Goal: Task Accomplishment & Management: Manage account settings

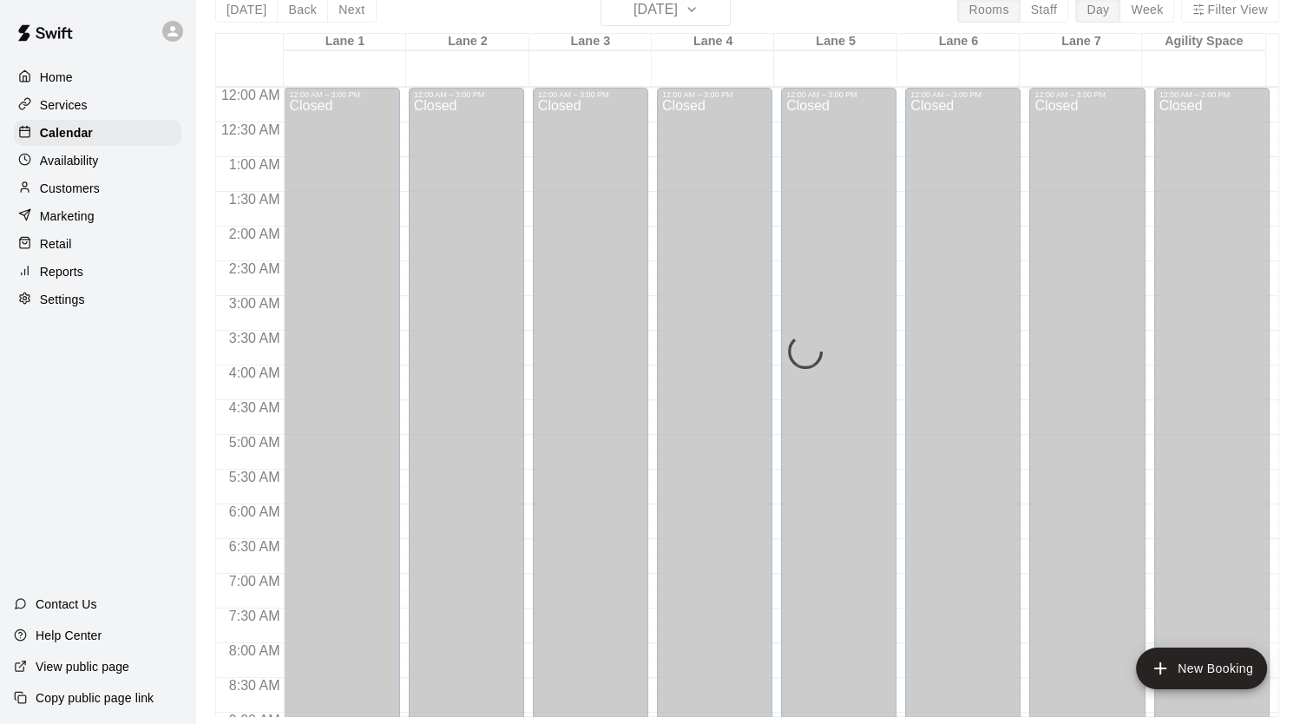
scroll to position [863, 0]
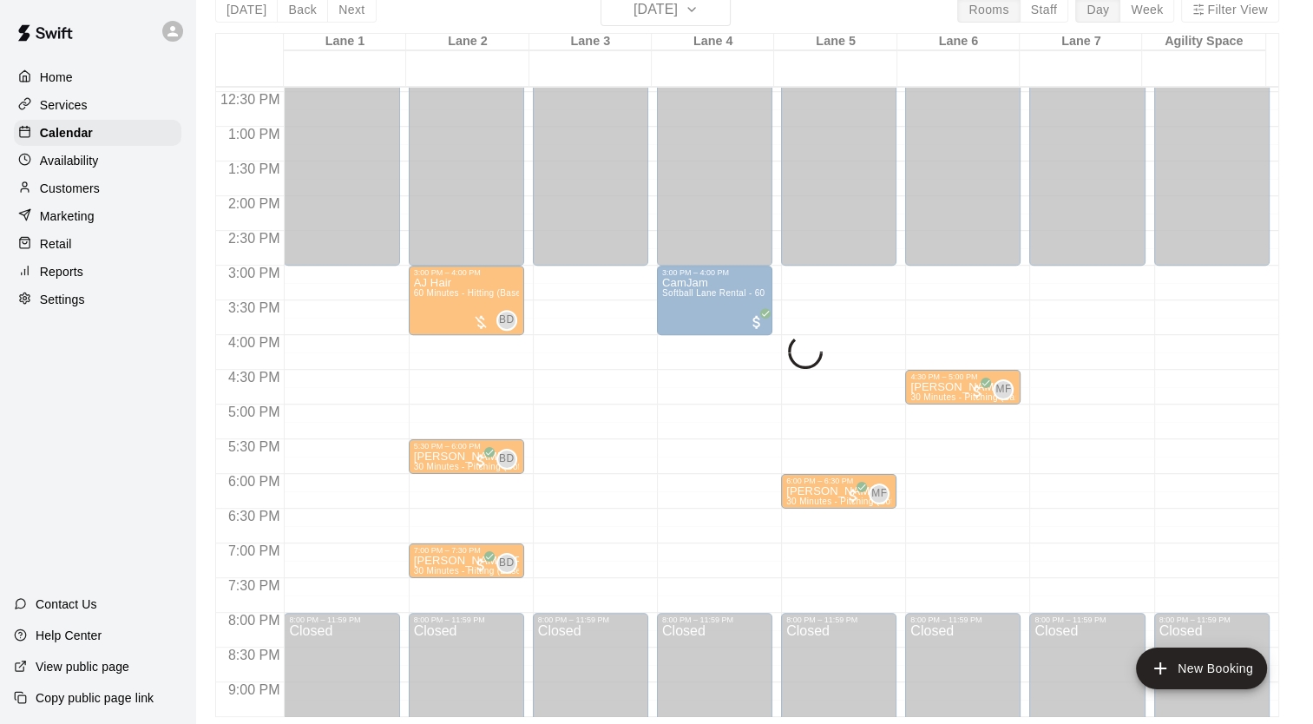
click at [89, 103] on div "Services" at bounding box center [97, 105] width 167 height 26
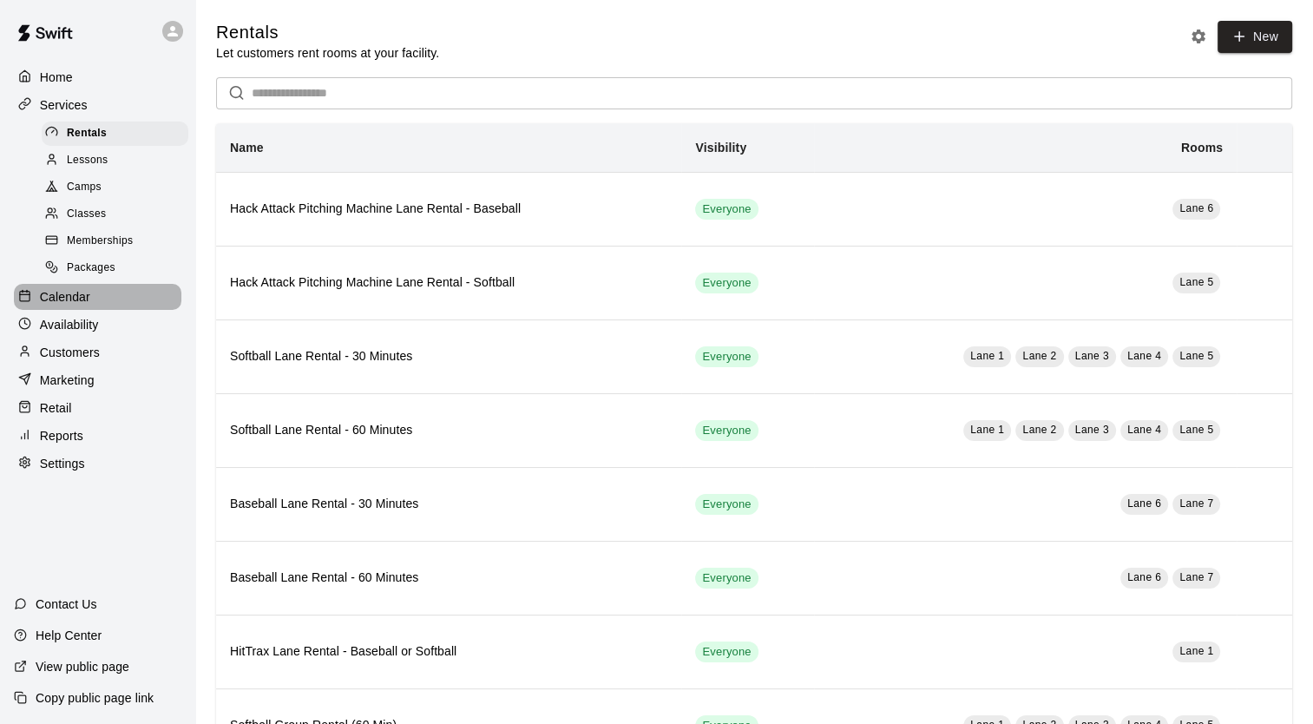
click at [79, 305] on p "Calendar" at bounding box center [65, 296] width 50 height 17
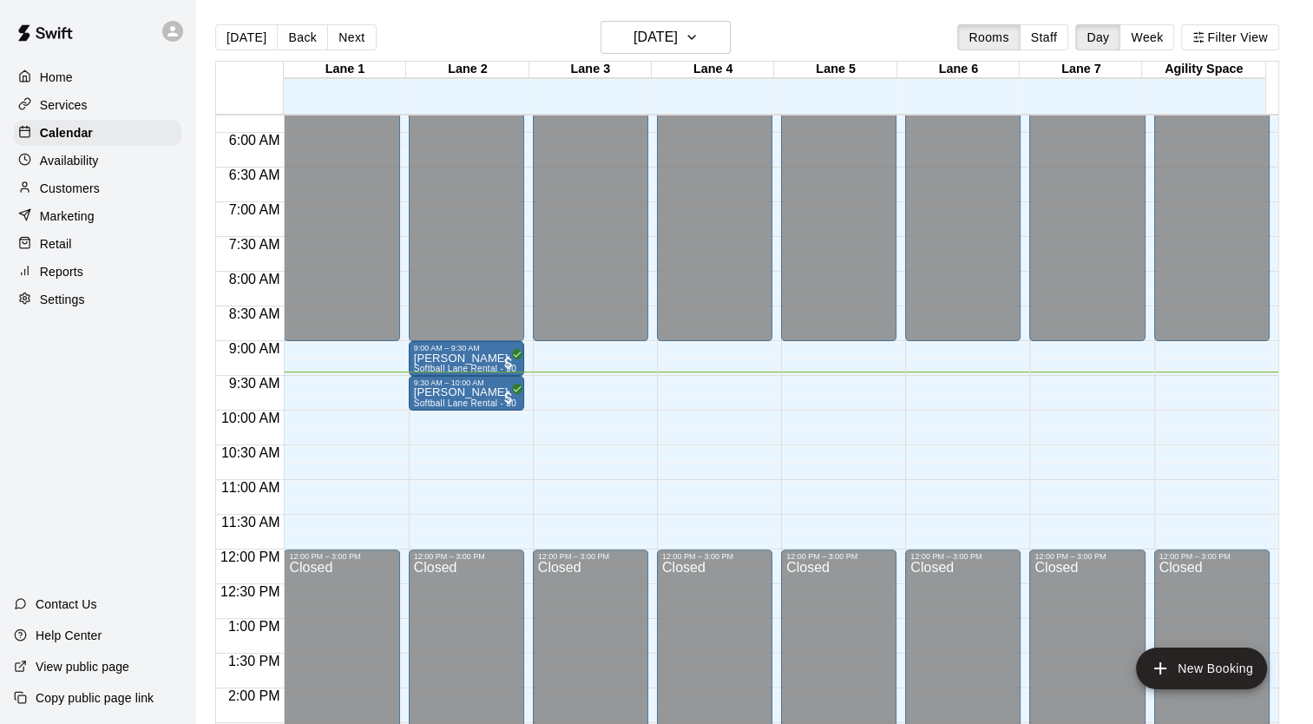
scroll to position [395, 0]
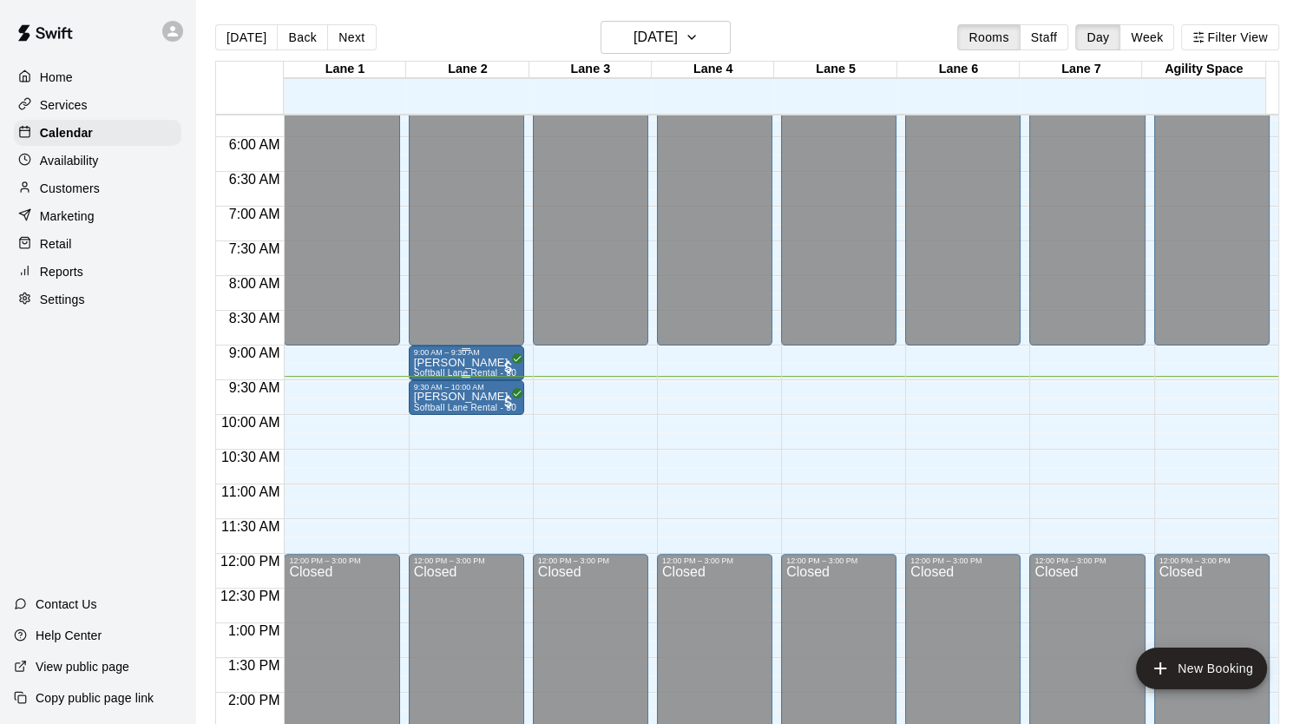
click at [441, 363] on p "[PERSON_NAME]" at bounding box center [466, 363] width 105 height 0
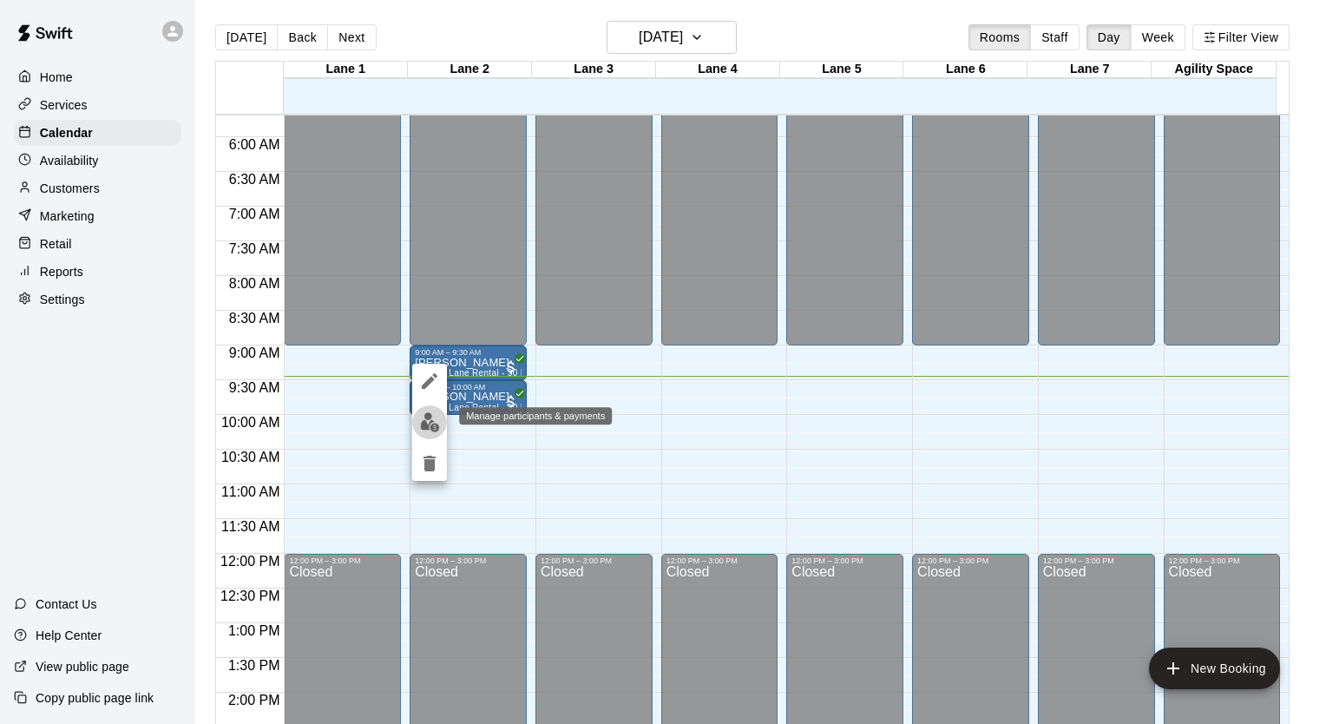
click at [432, 420] on img "edit" at bounding box center [430, 422] width 20 height 20
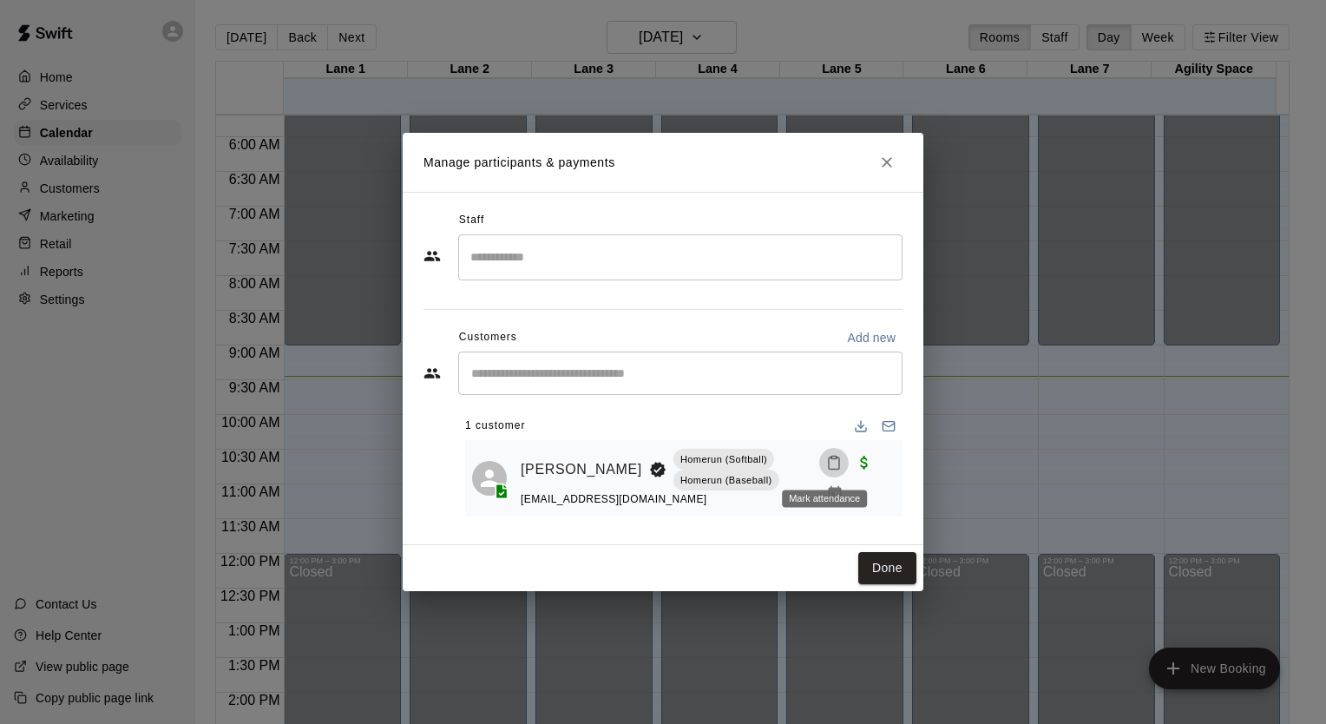
click at [826, 457] on icon "Mark attendance" at bounding box center [834, 463] width 16 height 16
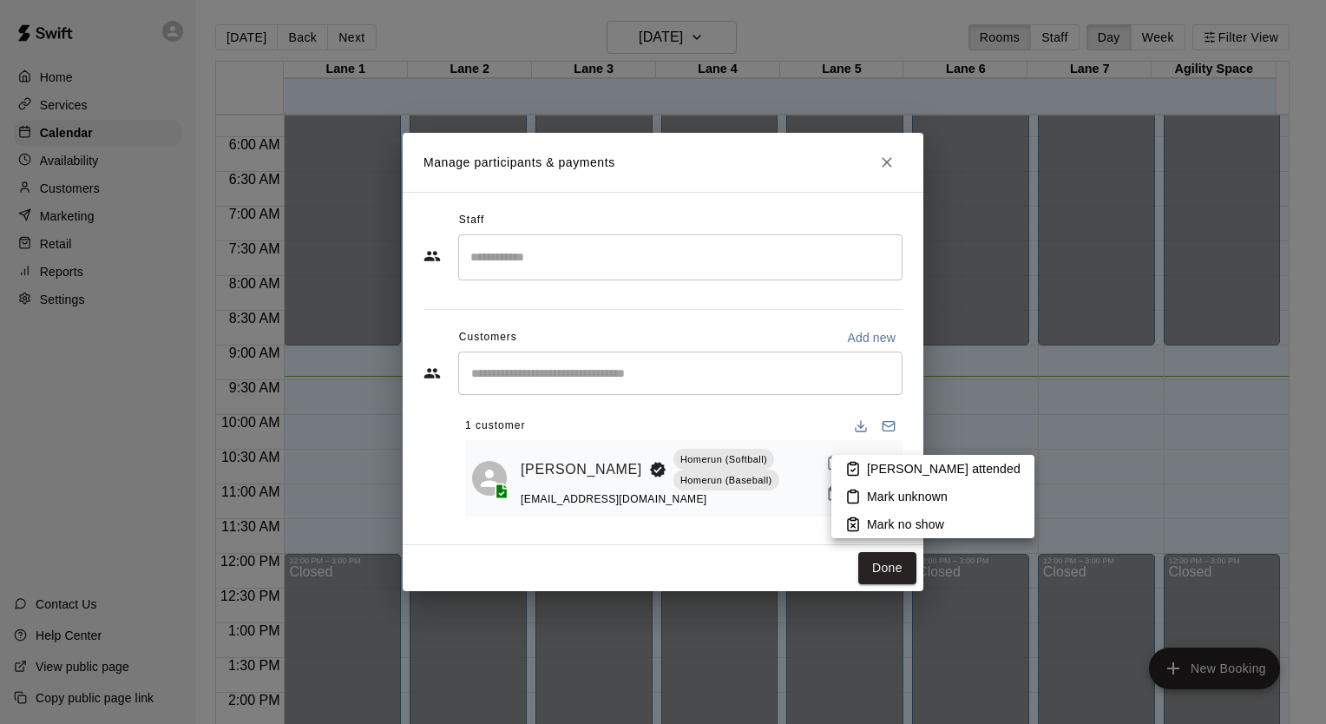
click at [902, 458] on li "[PERSON_NAME] attended" at bounding box center [932, 469] width 203 height 28
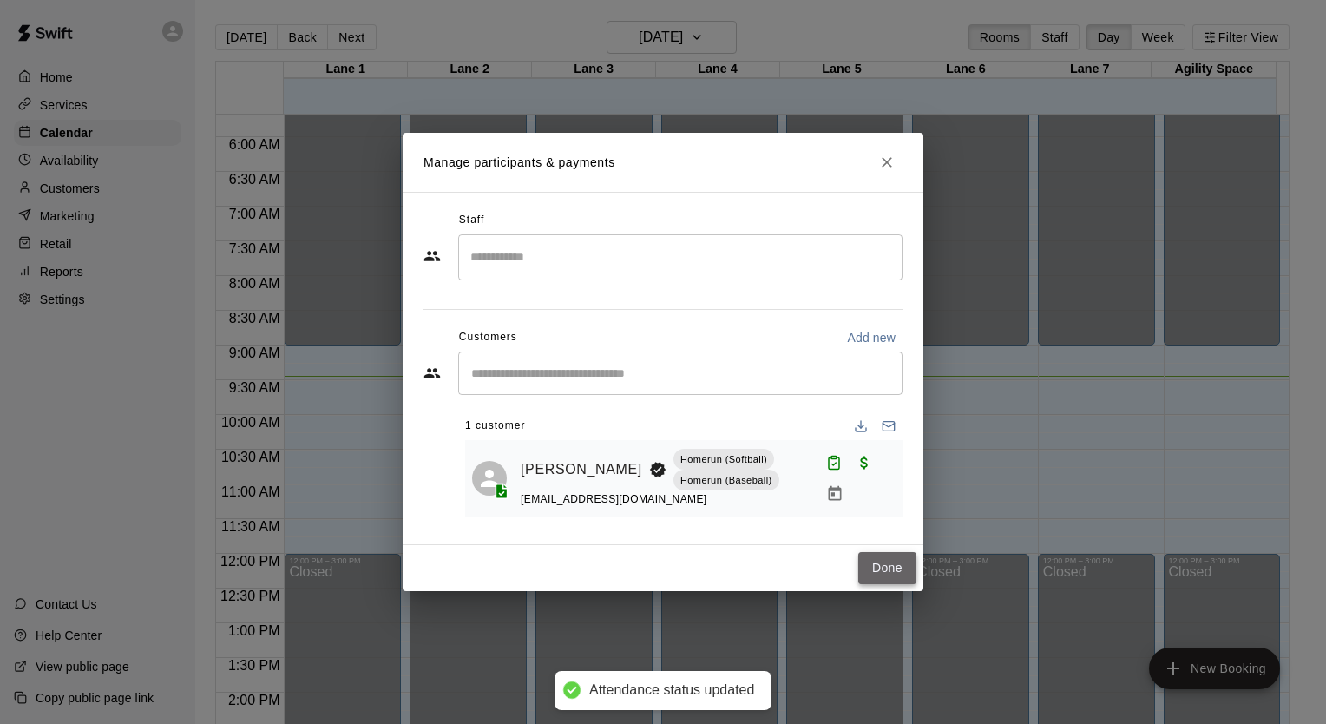
click at [897, 575] on button "Done" at bounding box center [887, 568] width 58 height 32
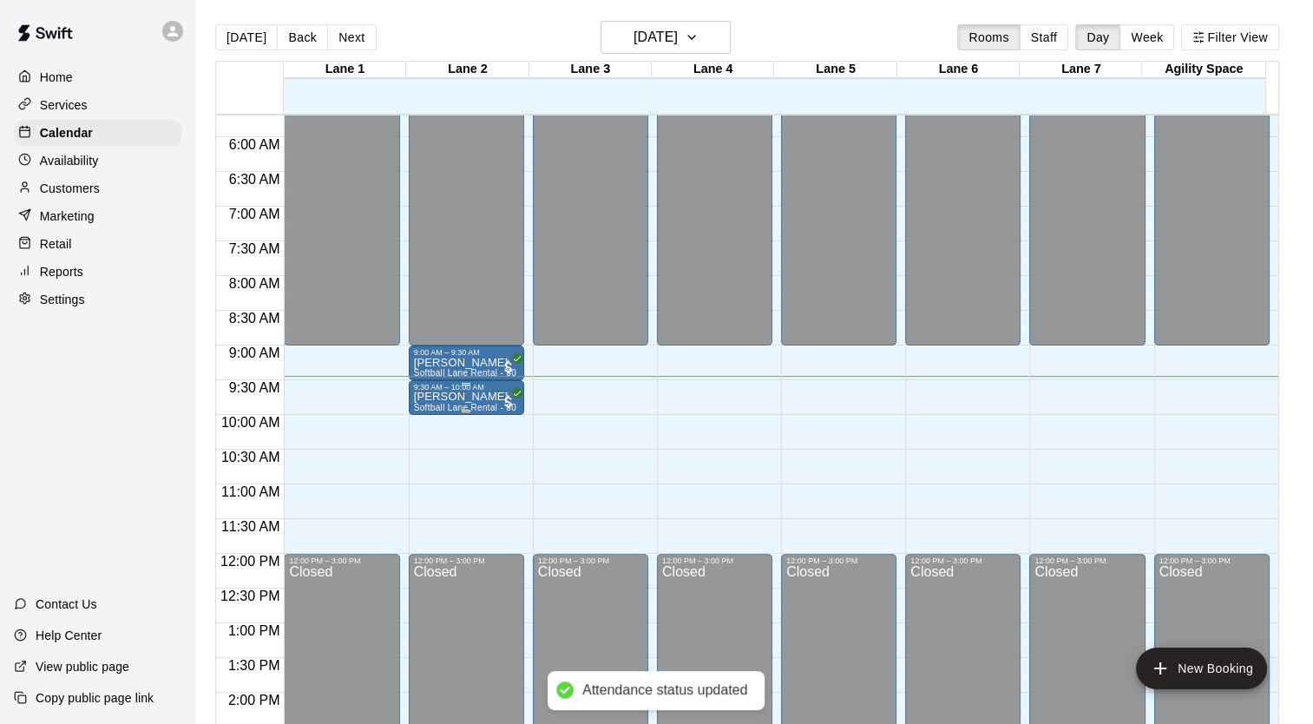
click at [455, 397] on p "[PERSON_NAME]" at bounding box center [466, 397] width 105 height 0
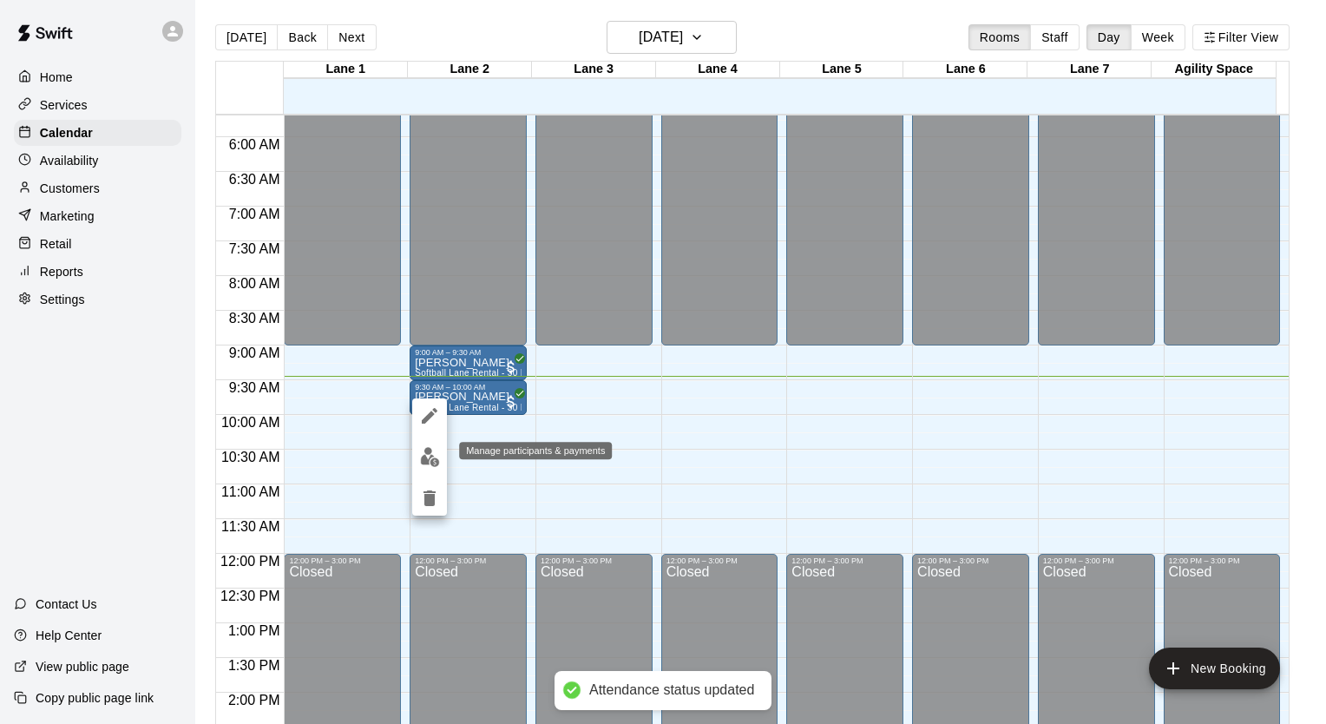
click at [440, 456] on button "edit" at bounding box center [429, 457] width 35 height 34
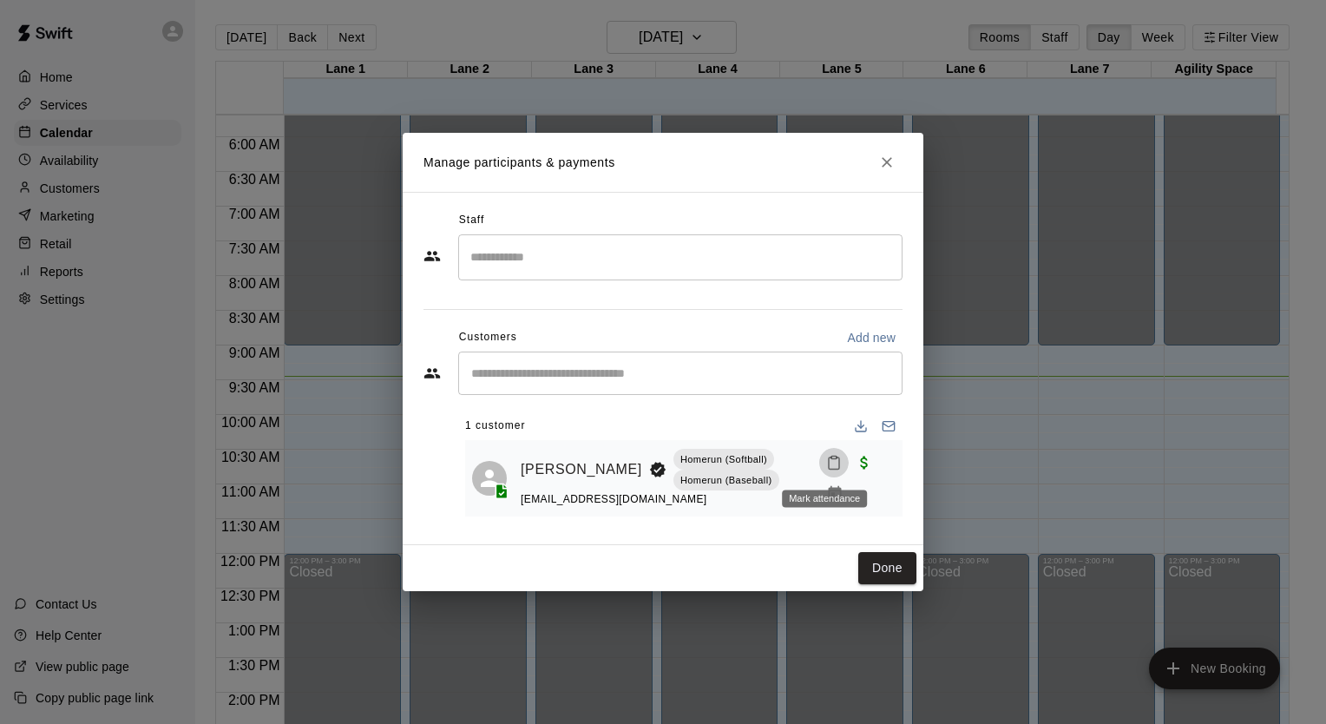
click at [819, 462] on button "Mark attendance" at bounding box center [834, 463] width 30 height 30
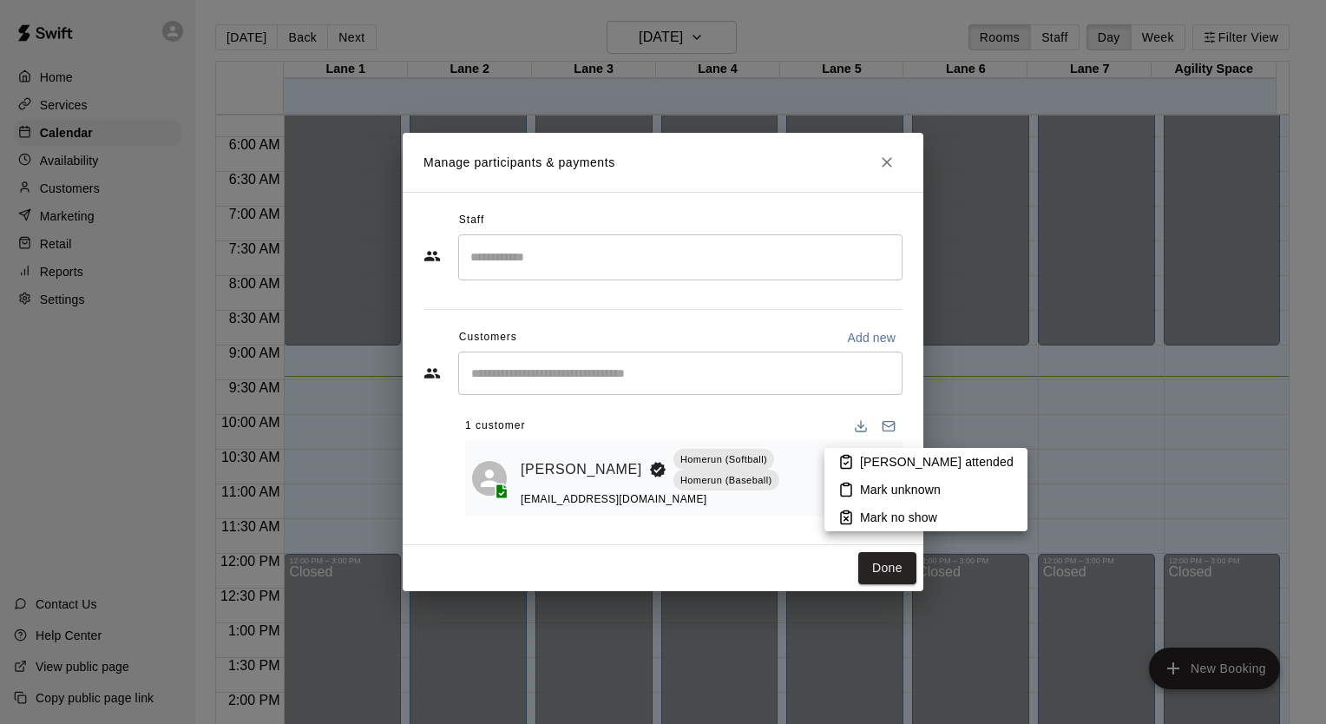
click at [860, 469] on p "[PERSON_NAME] attended" at bounding box center [937, 461] width 154 height 17
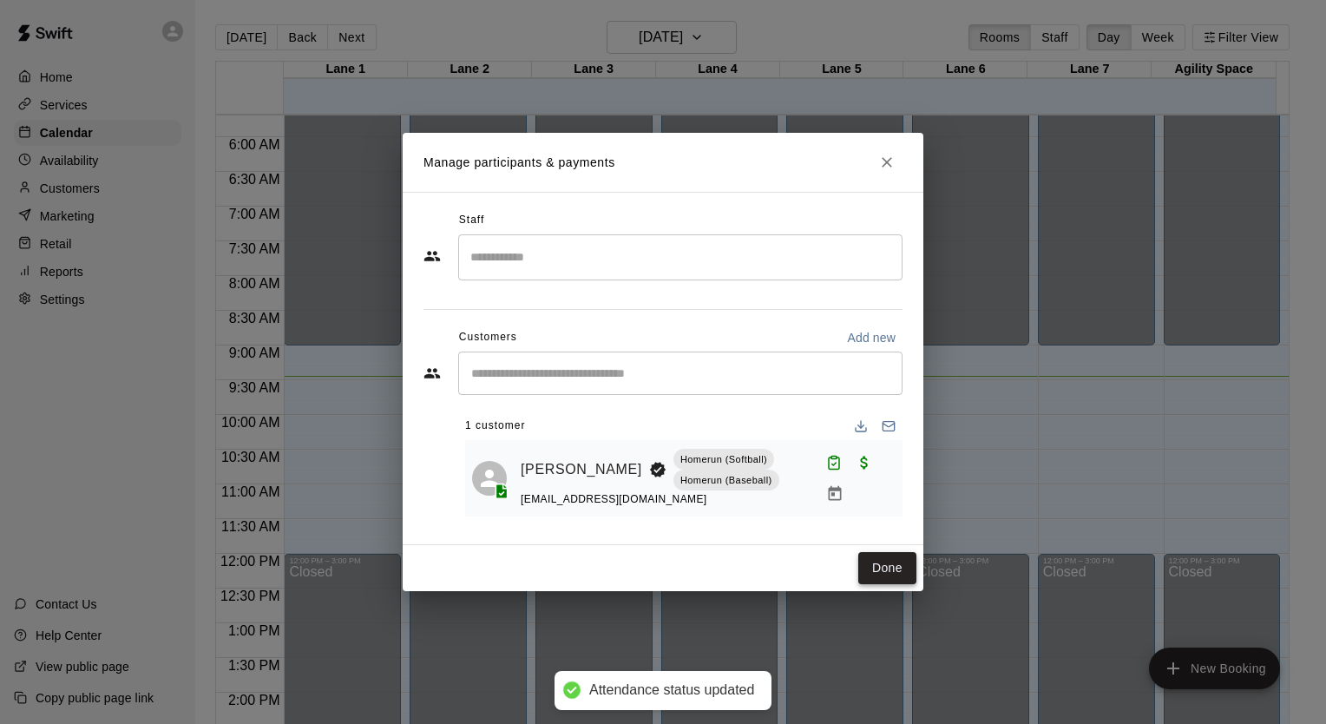
click at [889, 574] on button "Done" at bounding box center [887, 568] width 58 height 32
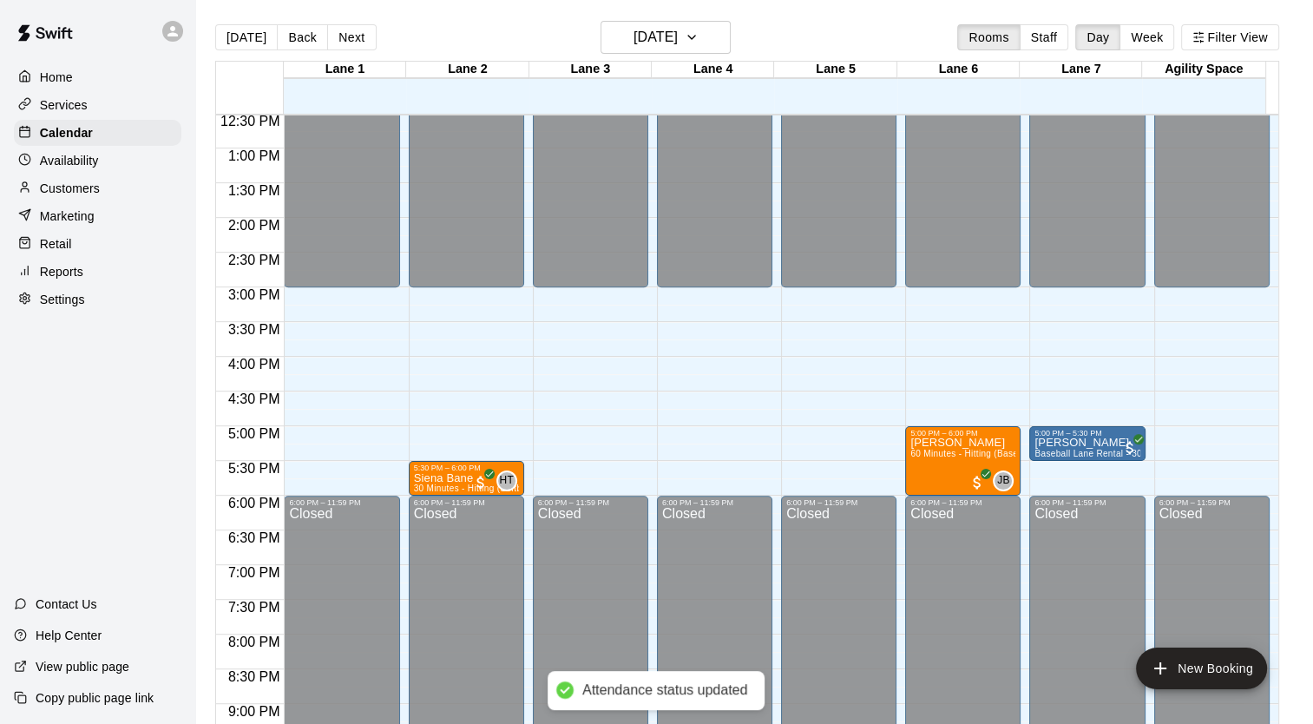
scroll to position [915, 0]
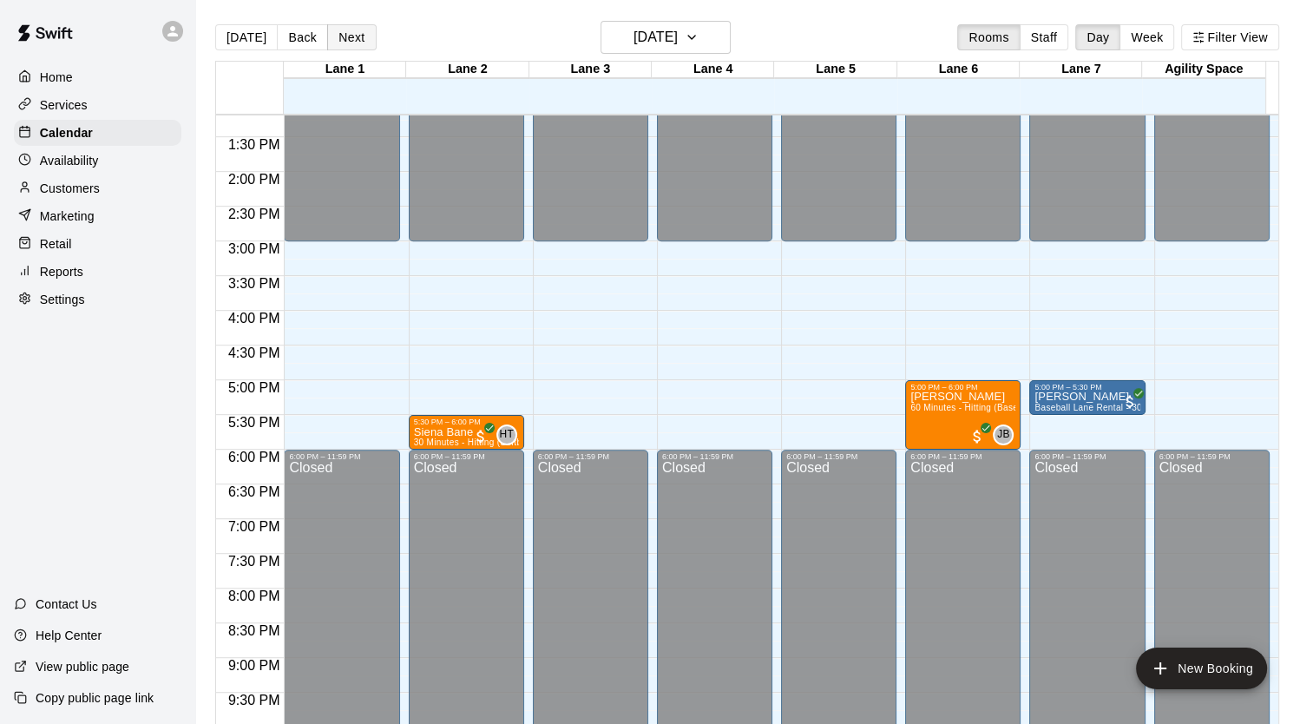
click at [346, 35] on button "Next" at bounding box center [351, 37] width 49 height 26
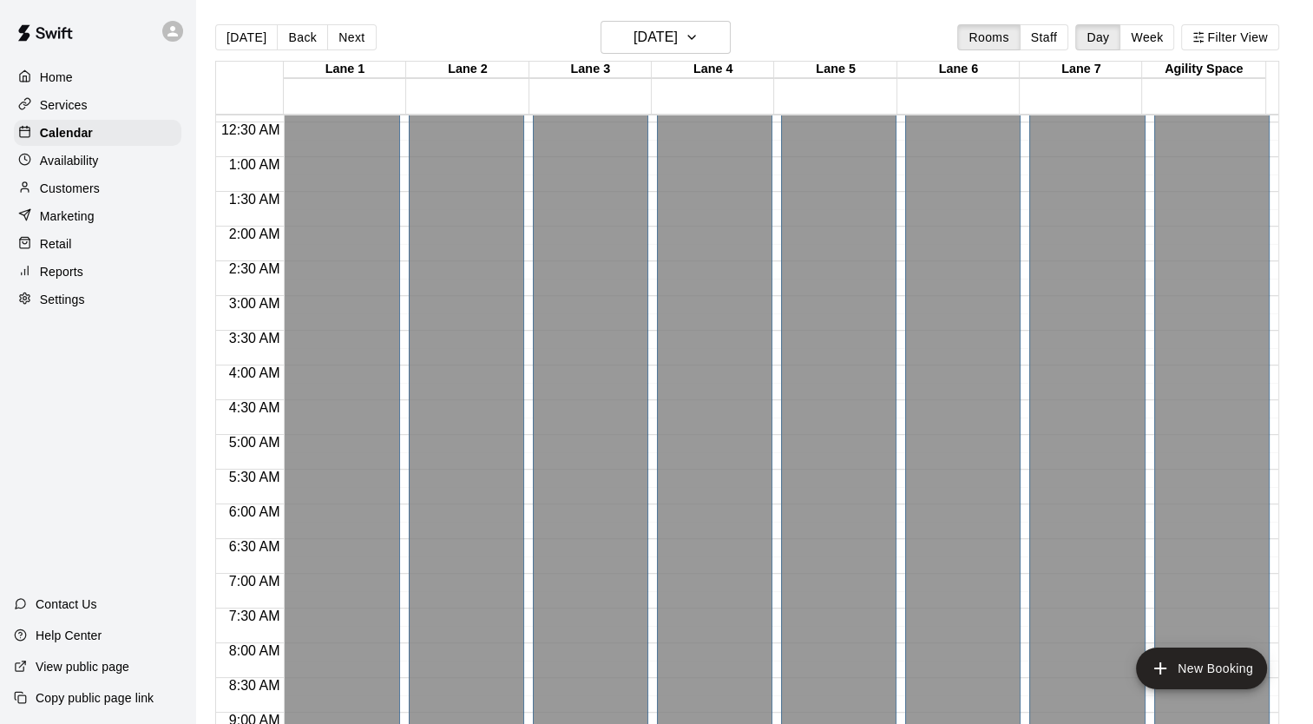
scroll to position [0, 0]
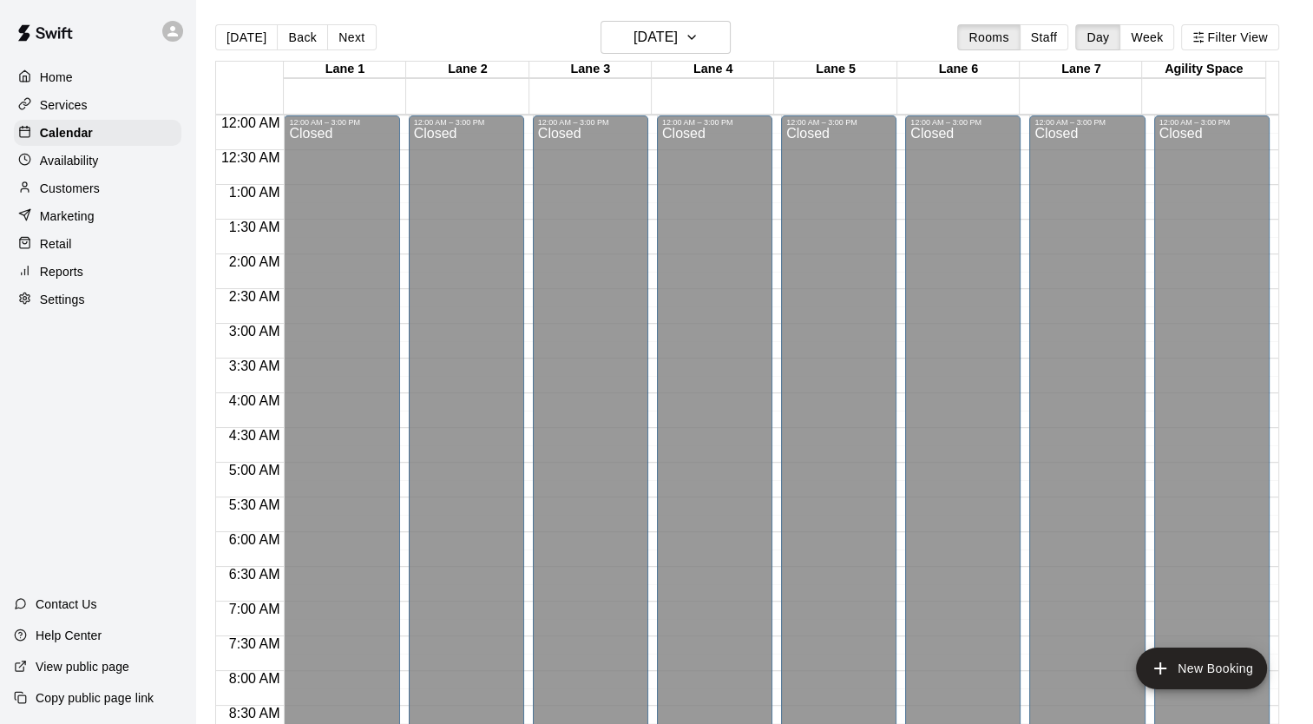
click at [94, 280] on div "Reports" at bounding box center [97, 272] width 167 height 26
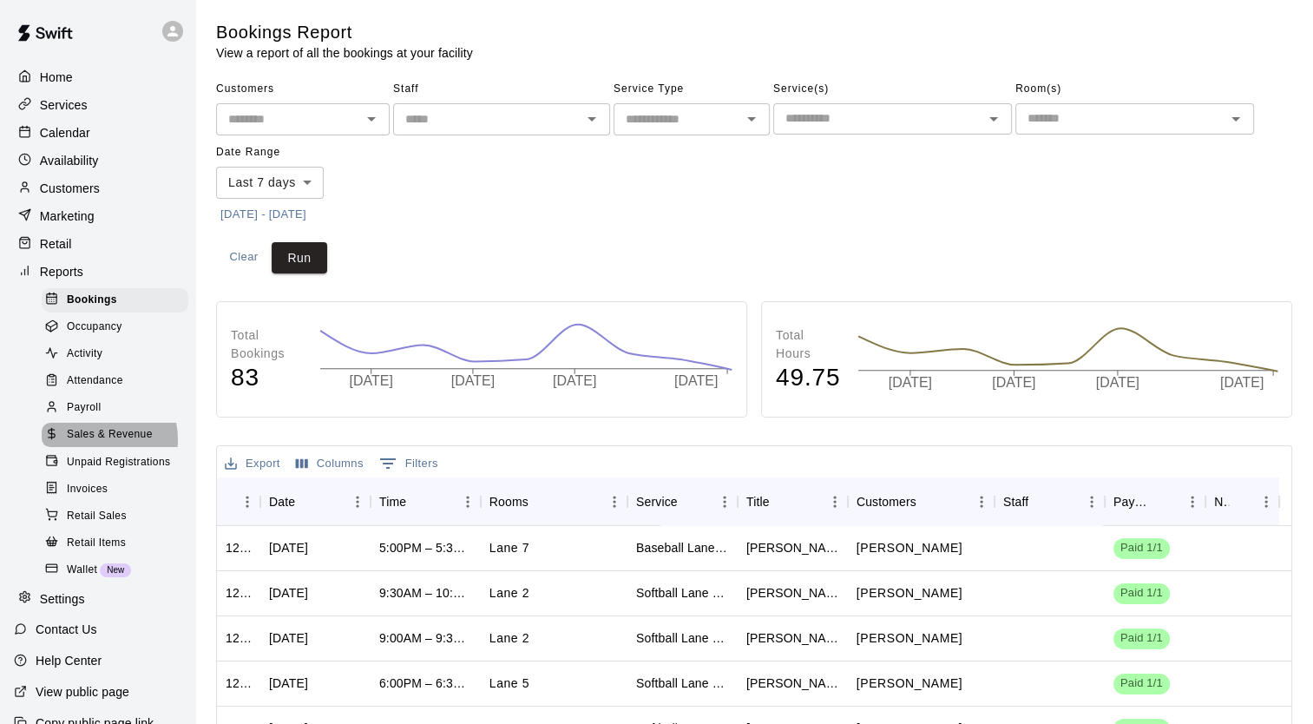
click at [97, 443] on span "Sales & Revenue" at bounding box center [110, 434] width 86 height 17
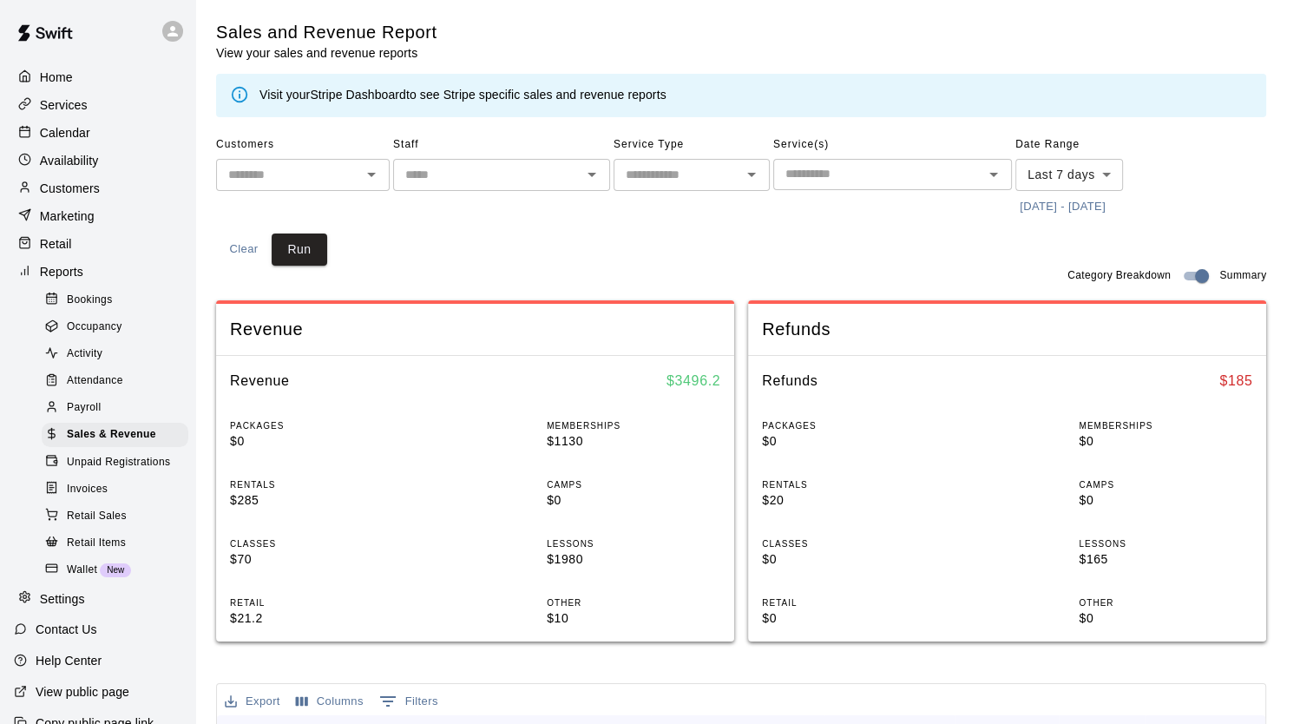
click at [1099, 179] on body "Home Services Calendar Availability Customers Marketing Retail Reports Bookings…" at bounding box center [656, 648] width 1313 height 1297
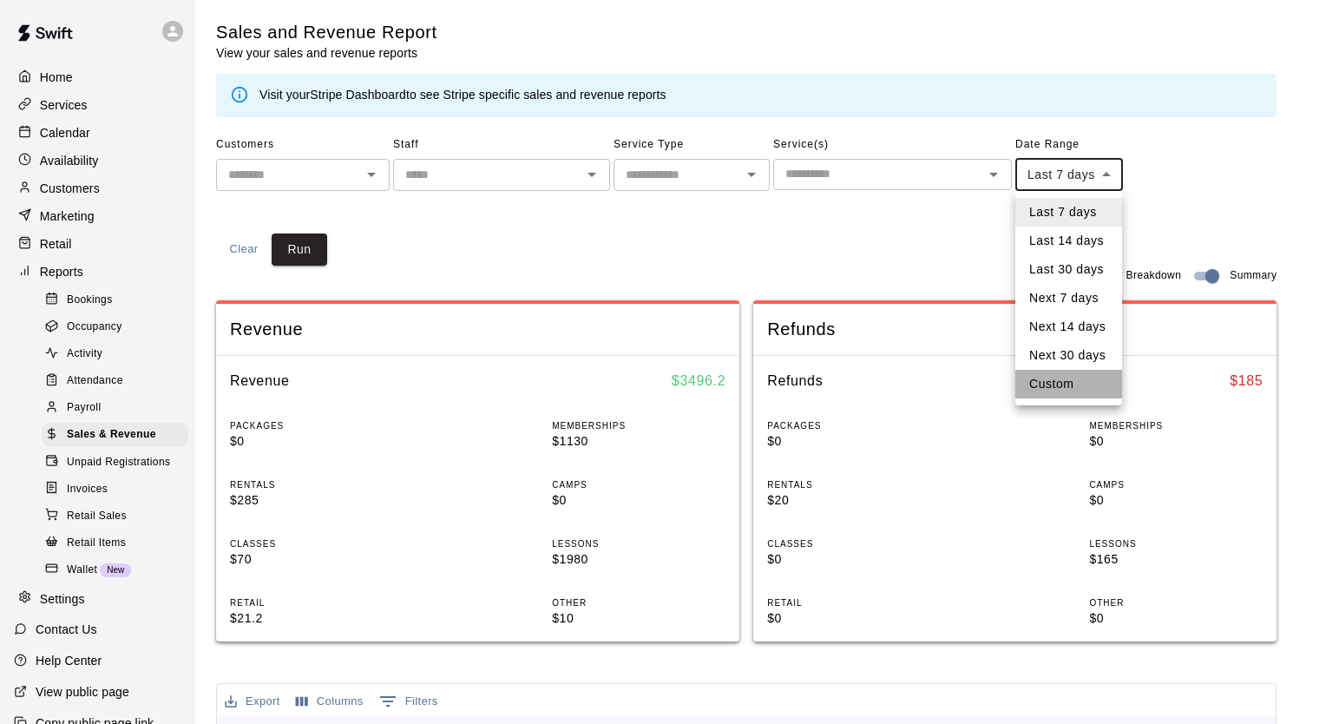
click at [1059, 396] on li "Custom" at bounding box center [1068, 384] width 107 height 29
type input "******"
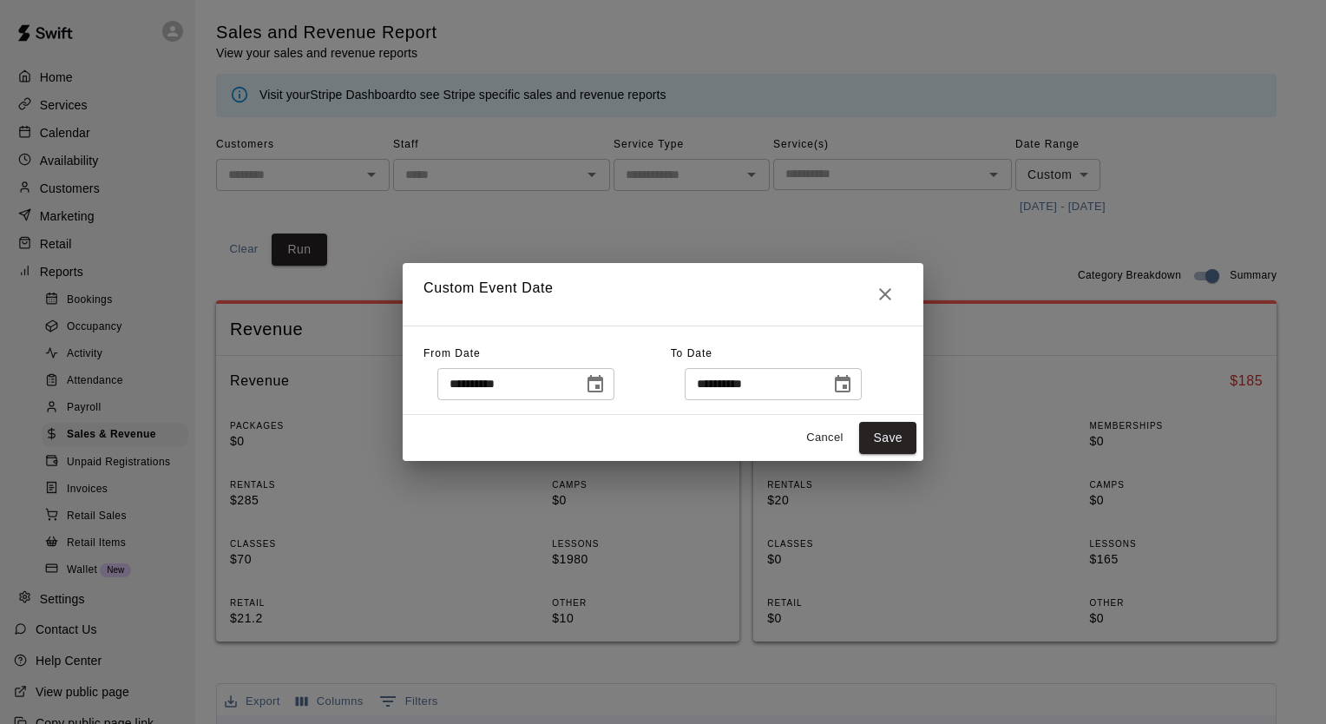
click at [604, 380] on icon "Choose date, selected date is Aug 6, 2025" at bounding box center [595, 384] width 21 height 21
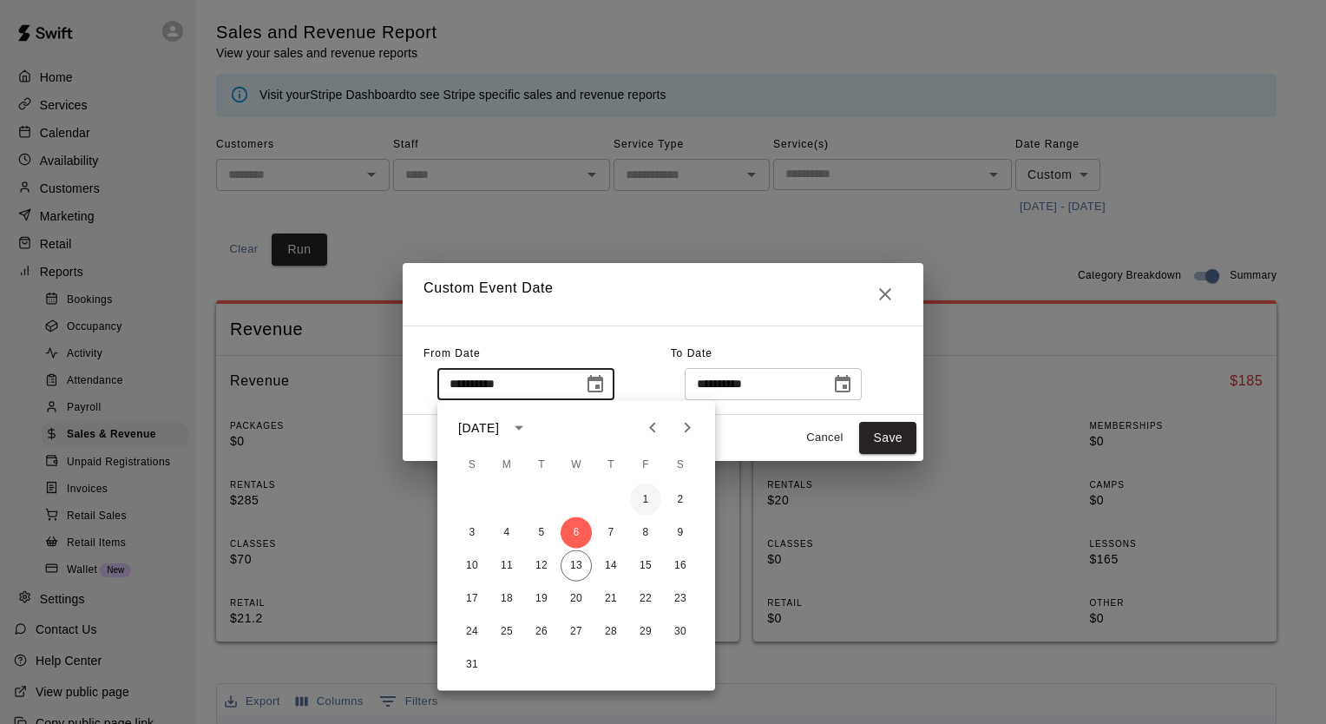
click at [635, 498] on button "1" at bounding box center [645, 499] width 31 height 31
type input "**********"
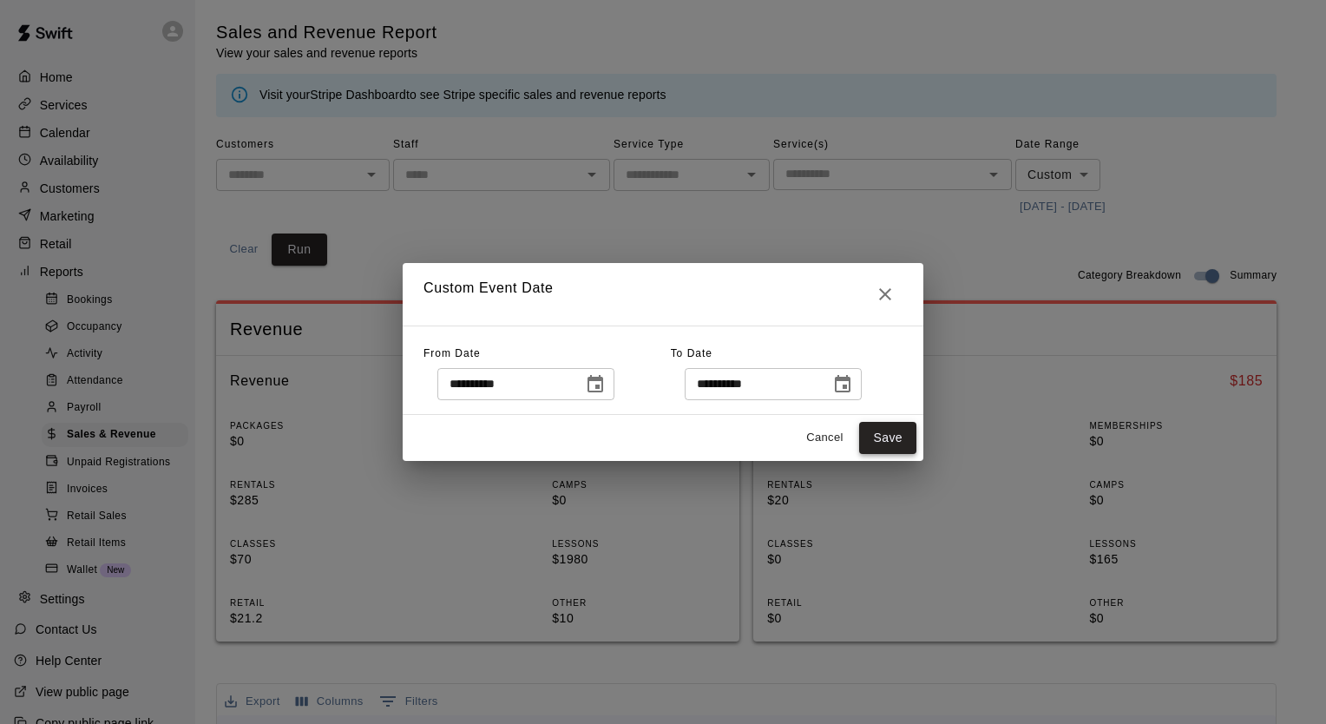
click at [906, 436] on button "Save" at bounding box center [887, 438] width 57 height 32
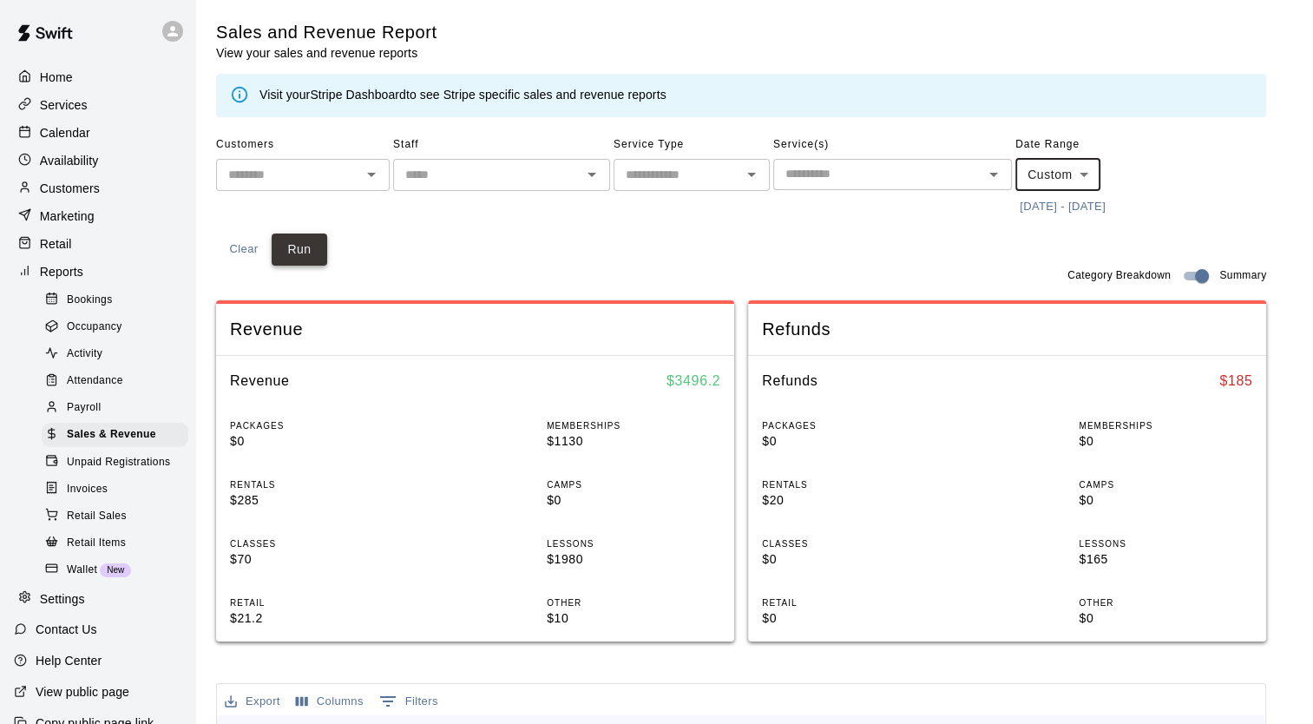
click at [311, 256] on button "Run" at bounding box center [300, 249] width 56 height 32
click at [82, 141] on p "Calendar" at bounding box center [65, 132] width 50 height 17
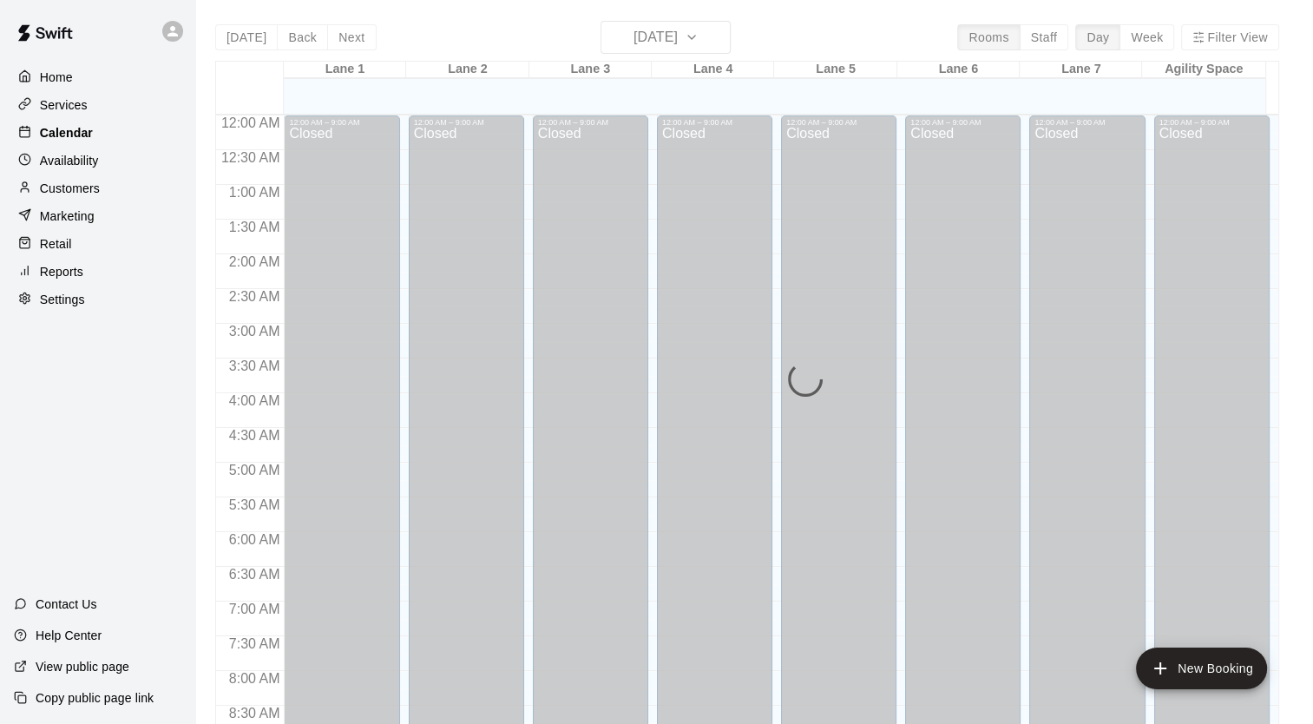
scroll to position [656, 0]
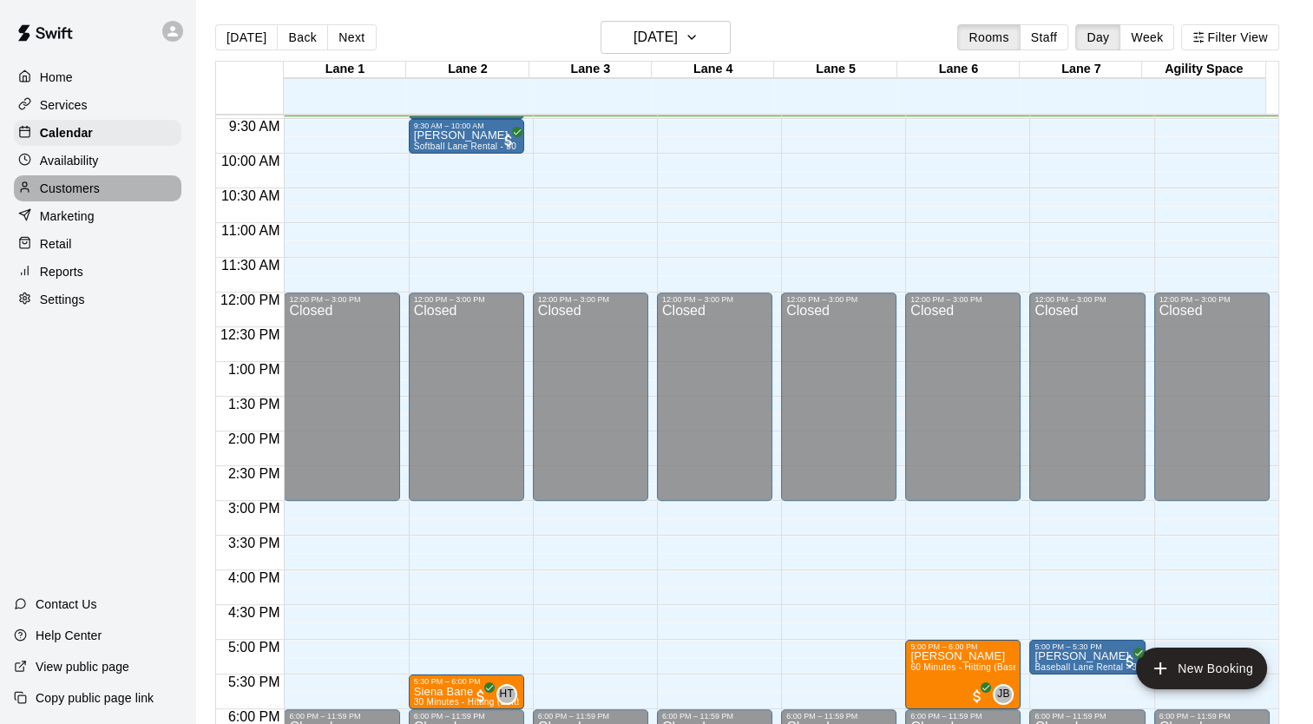
click at [88, 196] on p "Customers" at bounding box center [70, 188] width 60 height 17
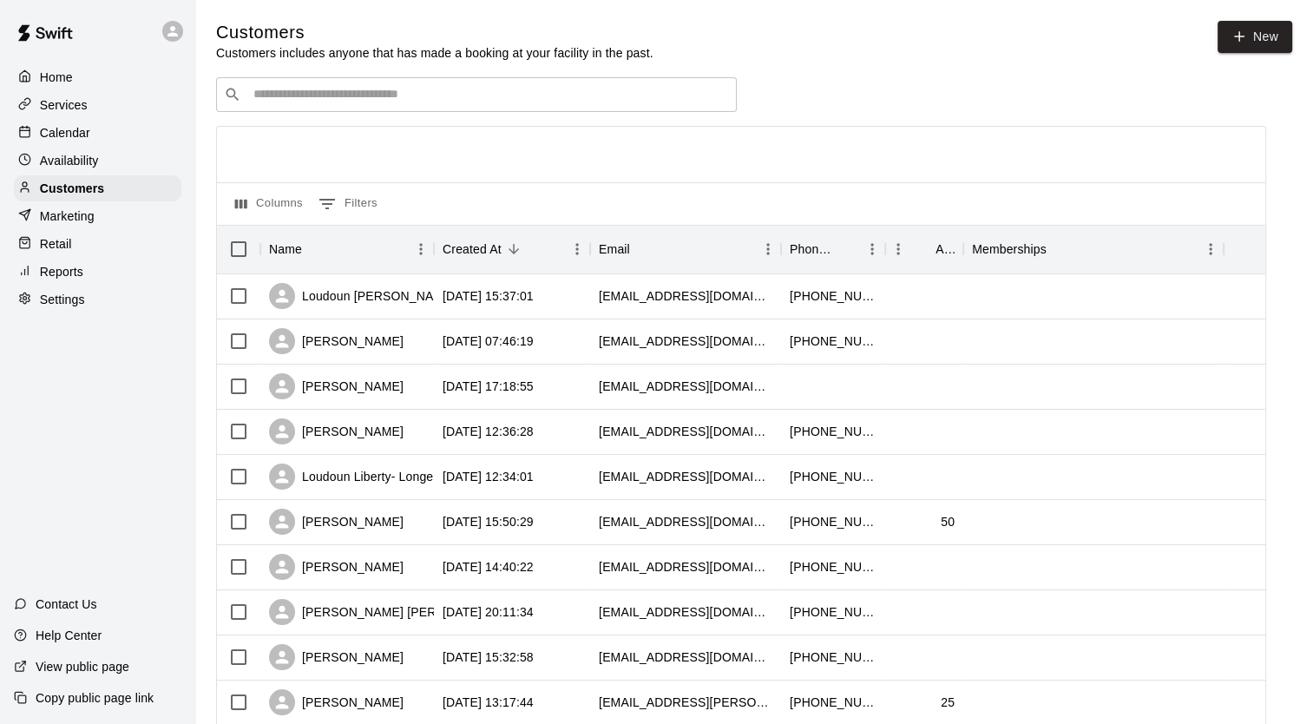
click at [88, 141] on p "Calendar" at bounding box center [65, 132] width 50 height 17
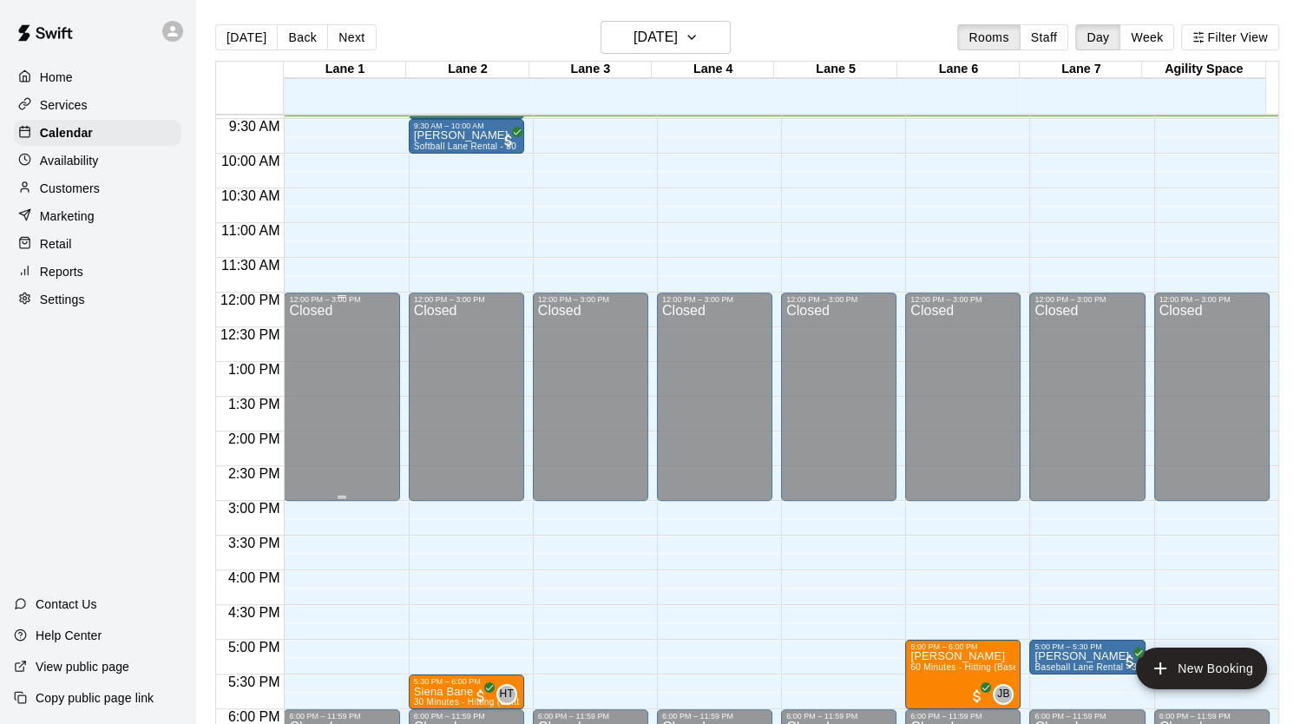
scroll to position [309, 0]
